Goal: Find specific page/section: Find specific page/section

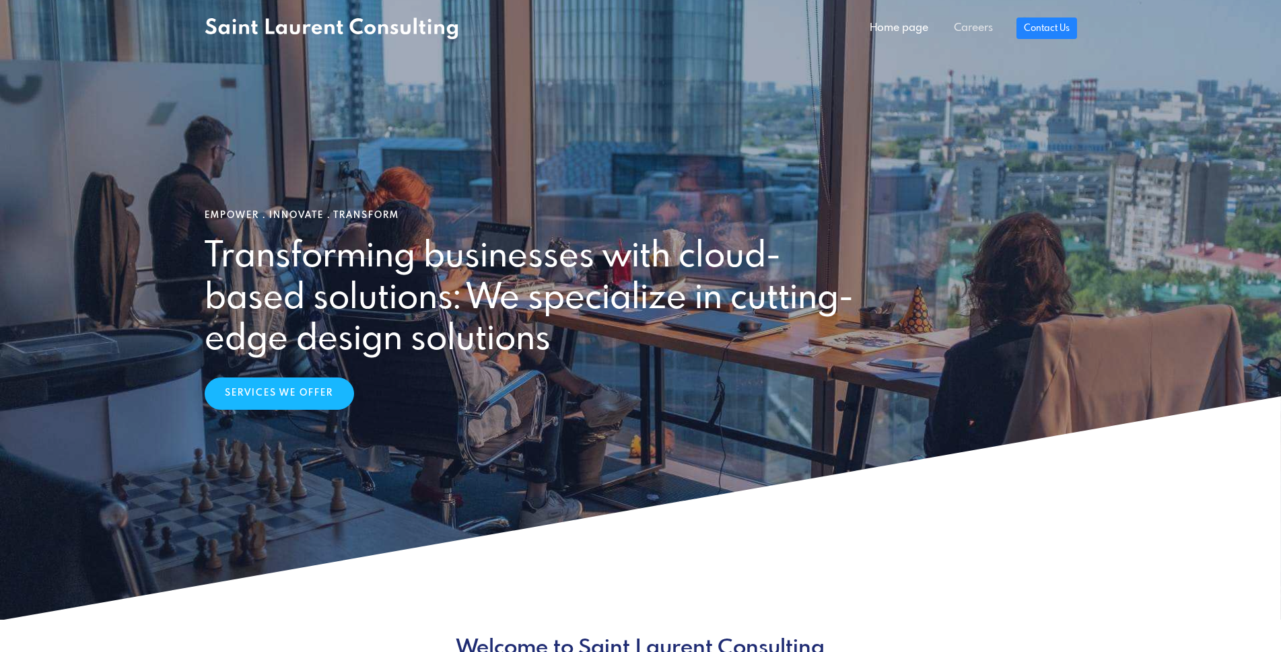
click at [969, 32] on link "Careers" at bounding box center [973, 28] width 65 height 27
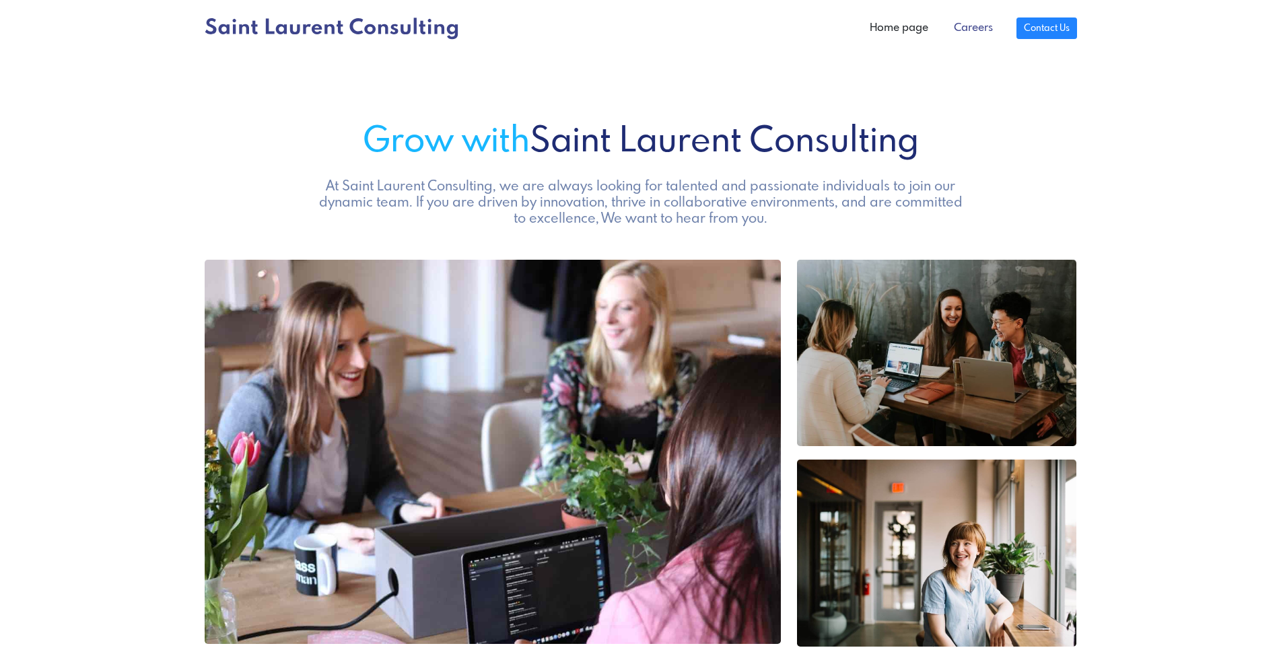
click at [971, 34] on link "Careers" at bounding box center [973, 28] width 65 height 27
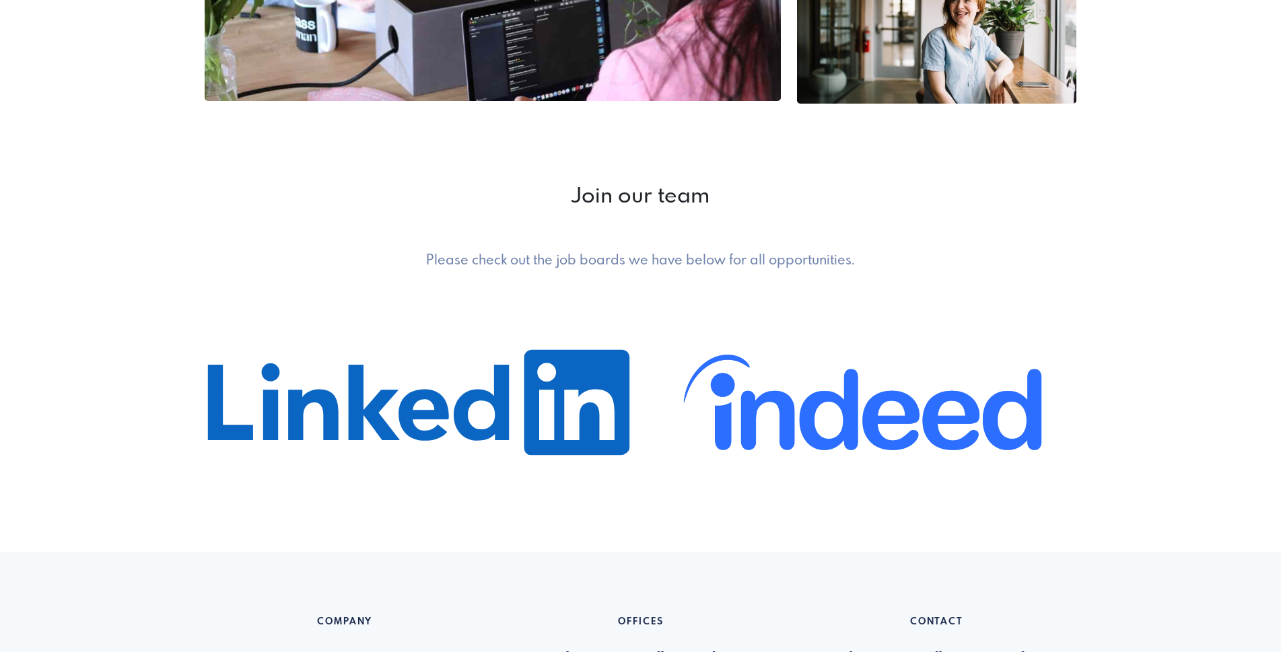
scroll to position [827, 0]
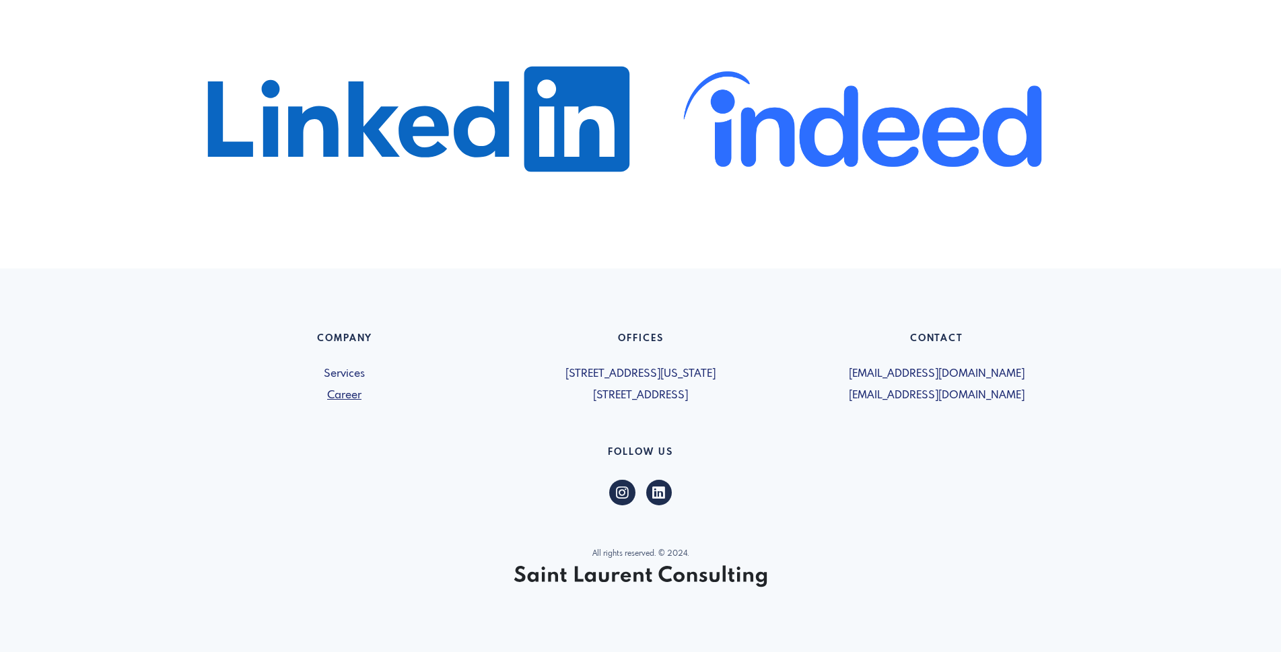
click at [347, 400] on link "Career" at bounding box center [345, 396] width 280 height 16
